Goal: Information Seeking & Learning: Learn about a topic

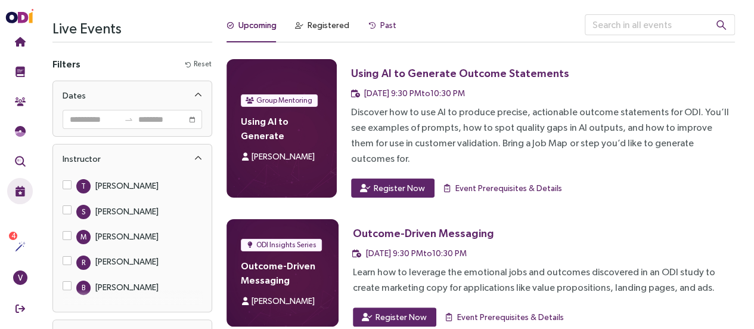
click at [390, 22] on div "Past" at bounding box center [388, 24] width 16 height 13
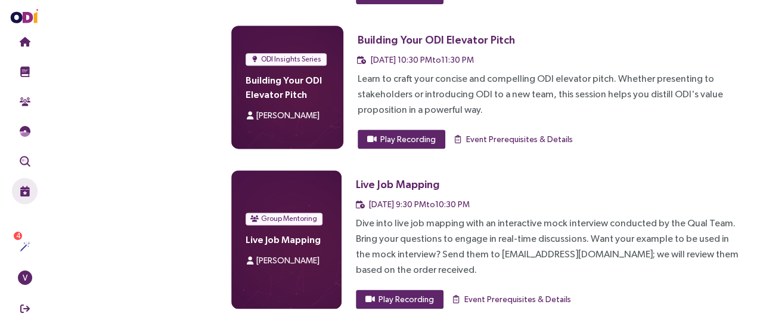
scroll to position [5172, 0]
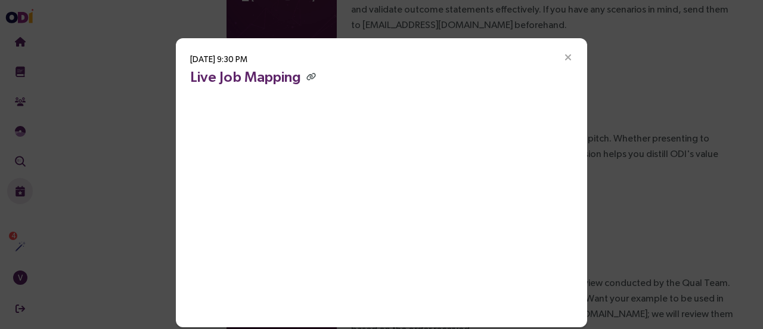
scroll to position [33, 0]
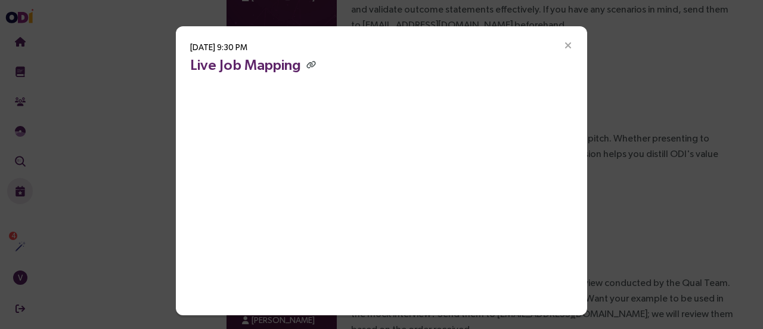
click at [469, 58] on h3 "Live Job Mapping" at bounding box center [381, 64] width 383 height 21
click at [490, 43] on div "Oct 29, 2024, 9:30 PM Live Job Mapping" at bounding box center [381, 170] width 411 height 289
click at [484, 49] on div "Oct 29, 2024, 9:30 PM Live Job Mapping" at bounding box center [381, 170] width 411 height 289
click at [504, 41] on div "Oct 29, 2024, 9:30 PM Live Job Mapping" at bounding box center [381, 170] width 411 height 289
click at [567, 44] on icon "Close" at bounding box center [568, 46] width 11 height 11
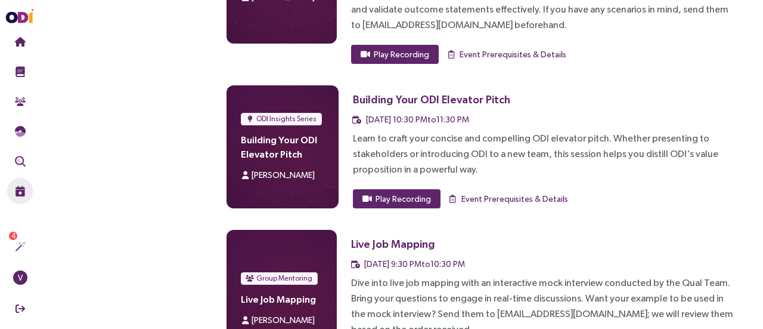
scroll to position [0, 0]
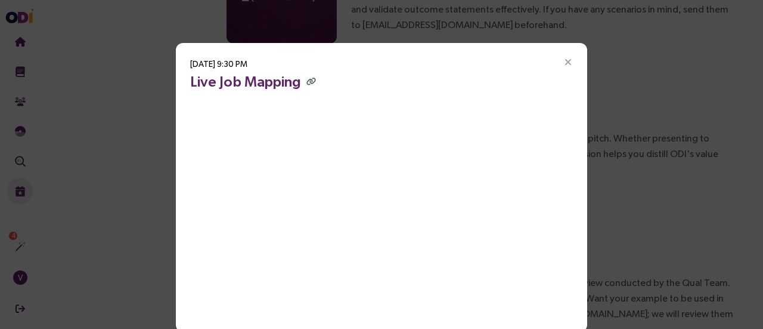
scroll to position [33, 0]
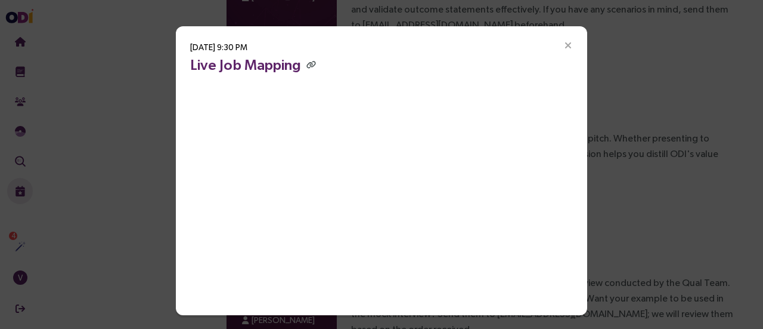
click at [563, 46] on icon "Close" at bounding box center [568, 46] width 11 height 11
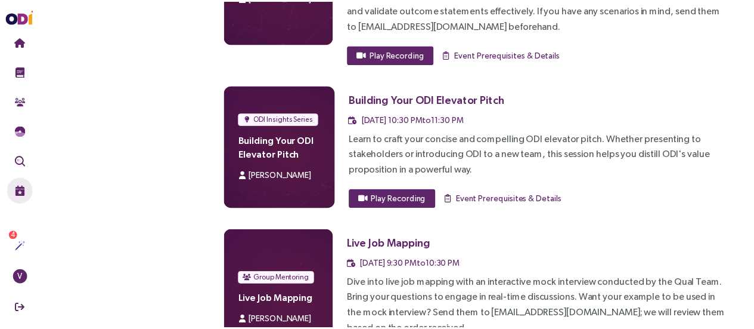
scroll to position [0, 0]
